Goal: Task Accomplishment & Management: Use online tool/utility

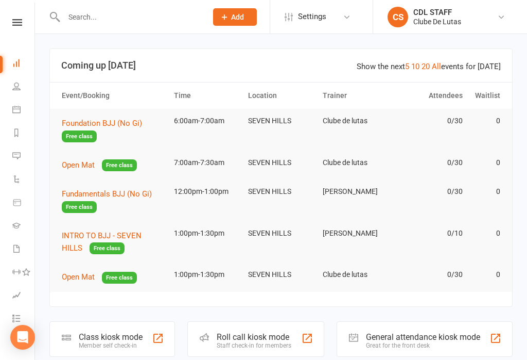
click at [77, 121] on span "Foundation BJJ (No Gi)" at bounding box center [102, 122] width 80 height 9
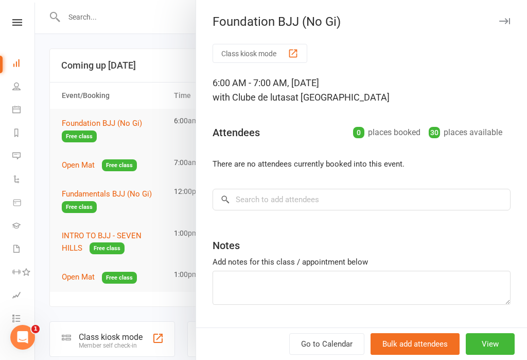
click at [249, 48] on button "Class kiosk mode" at bounding box center [260, 53] width 95 height 19
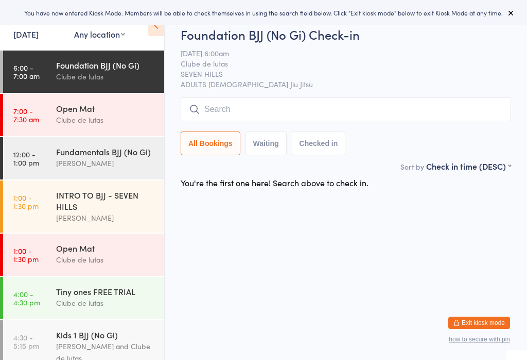
click at [460, 104] on input "search" at bounding box center [346, 109] width 331 height 24
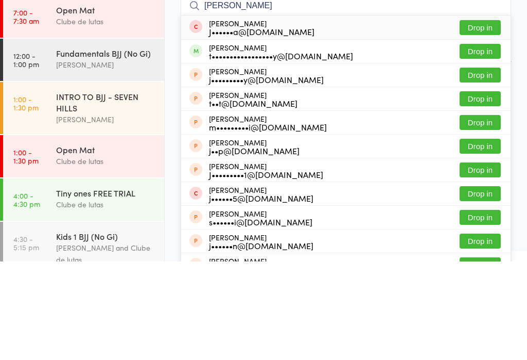
type input "[PERSON_NAME]"
click at [489, 142] on button "Drop in" at bounding box center [480, 149] width 41 height 15
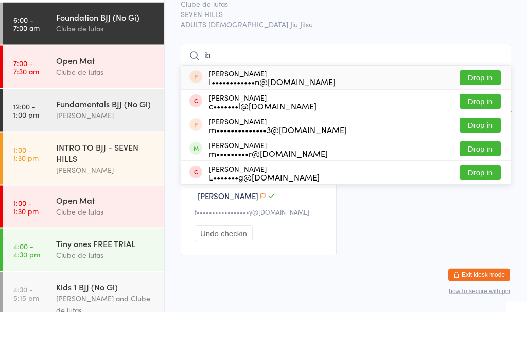
type input "i"
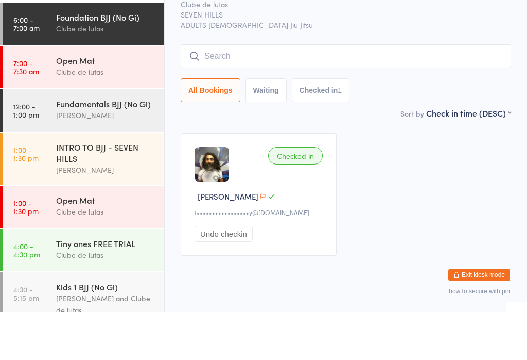
scroll to position [5, 0]
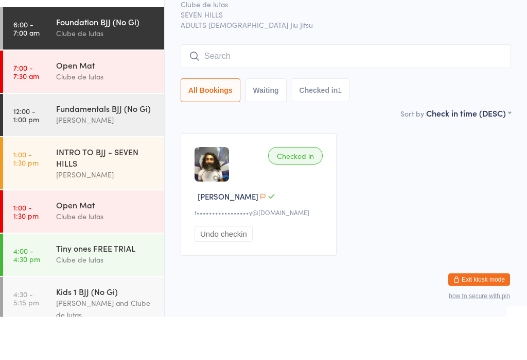
click at [312, 88] on input "search" at bounding box center [346, 100] width 331 height 24
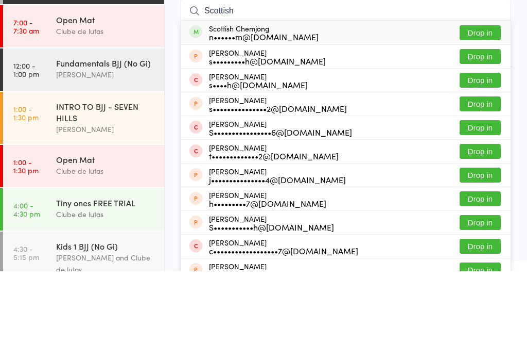
type input "Scottish"
click at [487, 114] on button "Drop in" at bounding box center [480, 121] width 41 height 15
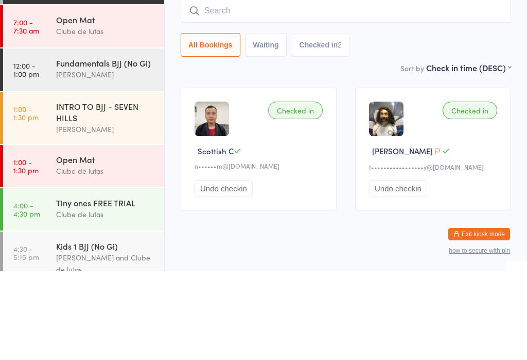
click at [315, 98] on input "search" at bounding box center [346, 100] width 331 height 24
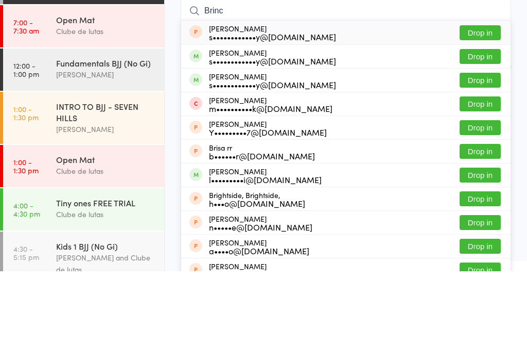
type input "Brinc"
click at [488, 138] on button "Drop in" at bounding box center [480, 145] width 41 height 15
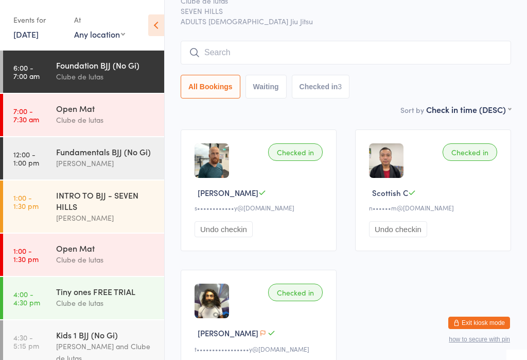
scroll to position [48, 0]
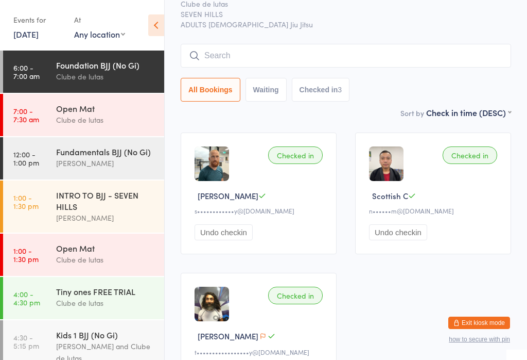
click at [448, 41] on div "Foundation BJJ (No Gi) Check-in [DATE] 6:00am Clube de lutas SEVEN HILLS ADULTS…" at bounding box center [346, 36] width 331 height 141
click at [444, 53] on input "search" at bounding box center [346, 56] width 331 height 24
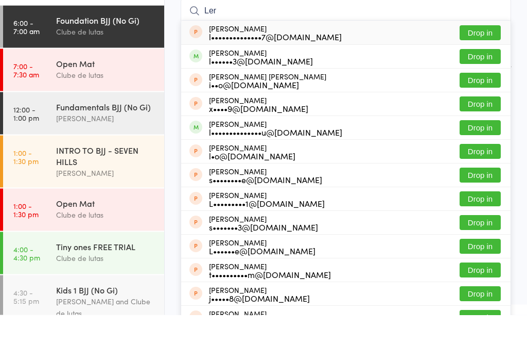
type input "Ler"
click at [478, 165] on button "Drop in" at bounding box center [480, 172] width 41 height 15
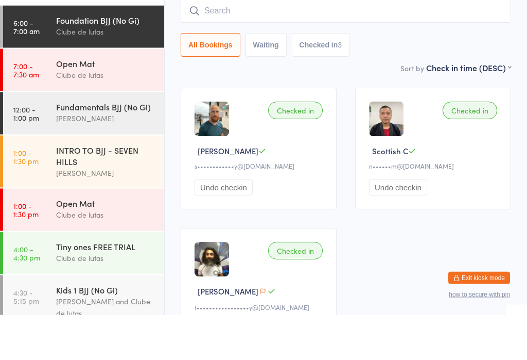
scroll to position [93, 0]
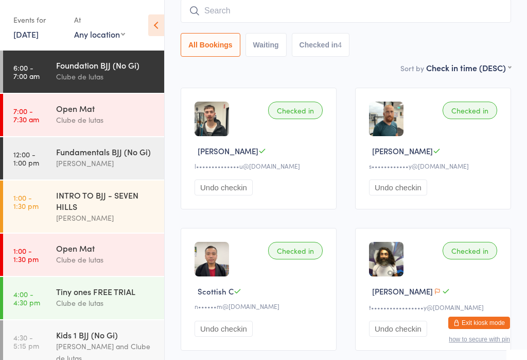
click at [230, 13] on input "search" at bounding box center [346, 11] width 331 height 24
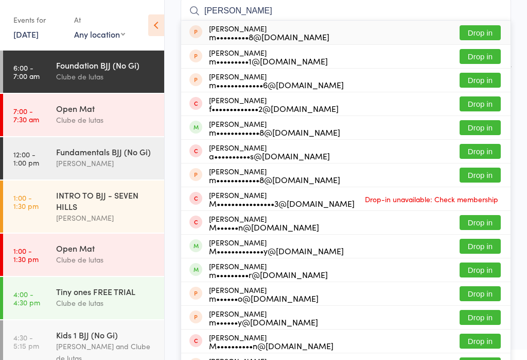
type input "[PERSON_NAME]"
click at [475, 130] on button "Drop in" at bounding box center [480, 127] width 41 height 15
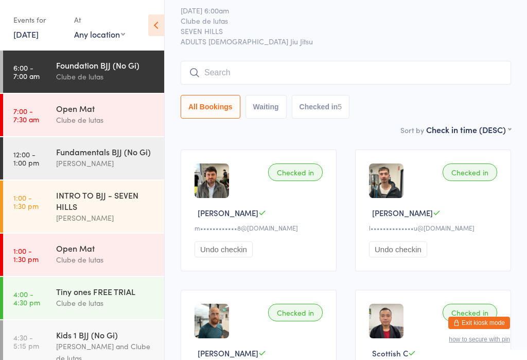
scroll to position [30, 0]
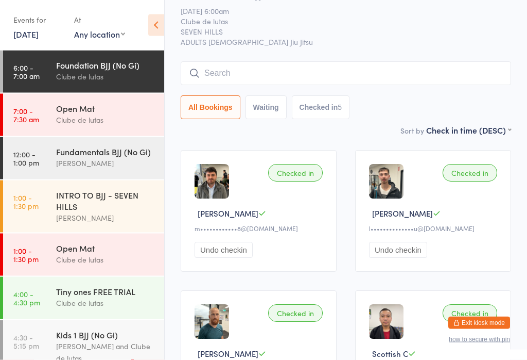
click at [371, 67] on input "search" at bounding box center [346, 74] width 331 height 24
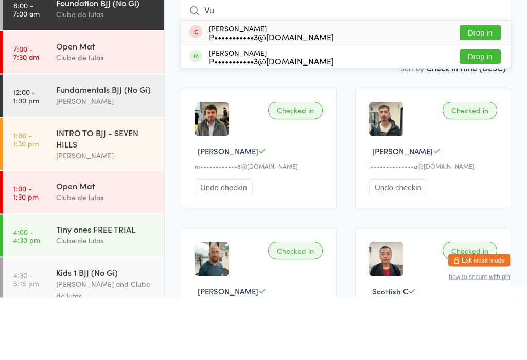
type input "Vu"
click at [487, 112] on button "Drop in" at bounding box center [480, 119] width 41 height 15
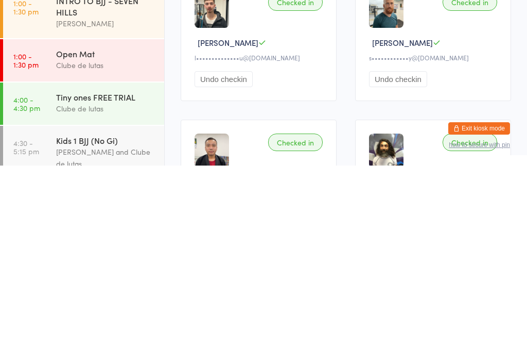
scroll to position [23, 0]
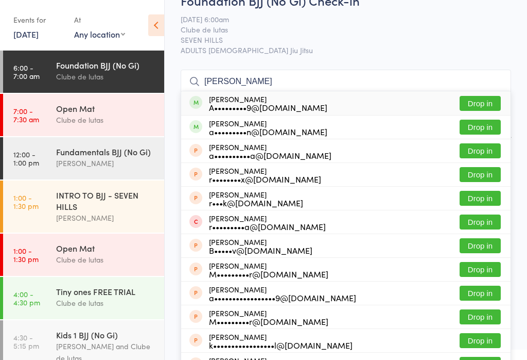
type input "[PERSON_NAME]"
click at [479, 127] on button "Drop in" at bounding box center [480, 127] width 41 height 15
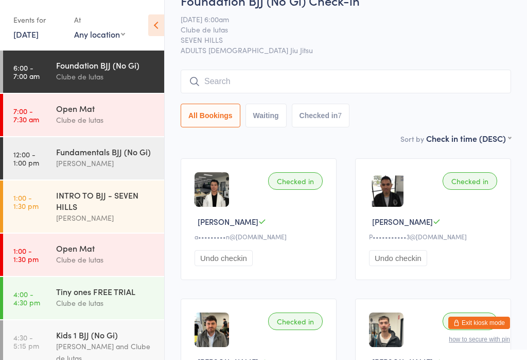
click at [431, 80] on input "search" at bounding box center [346, 82] width 331 height 24
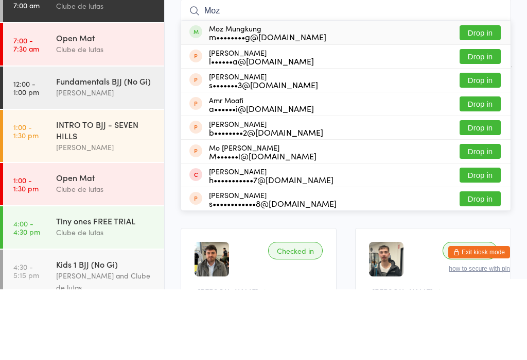
type input "Moz"
click at [488, 96] on button "Drop in" at bounding box center [480, 103] width 41 height 15
